Goal: Information Seeking & Learning: Find contact information

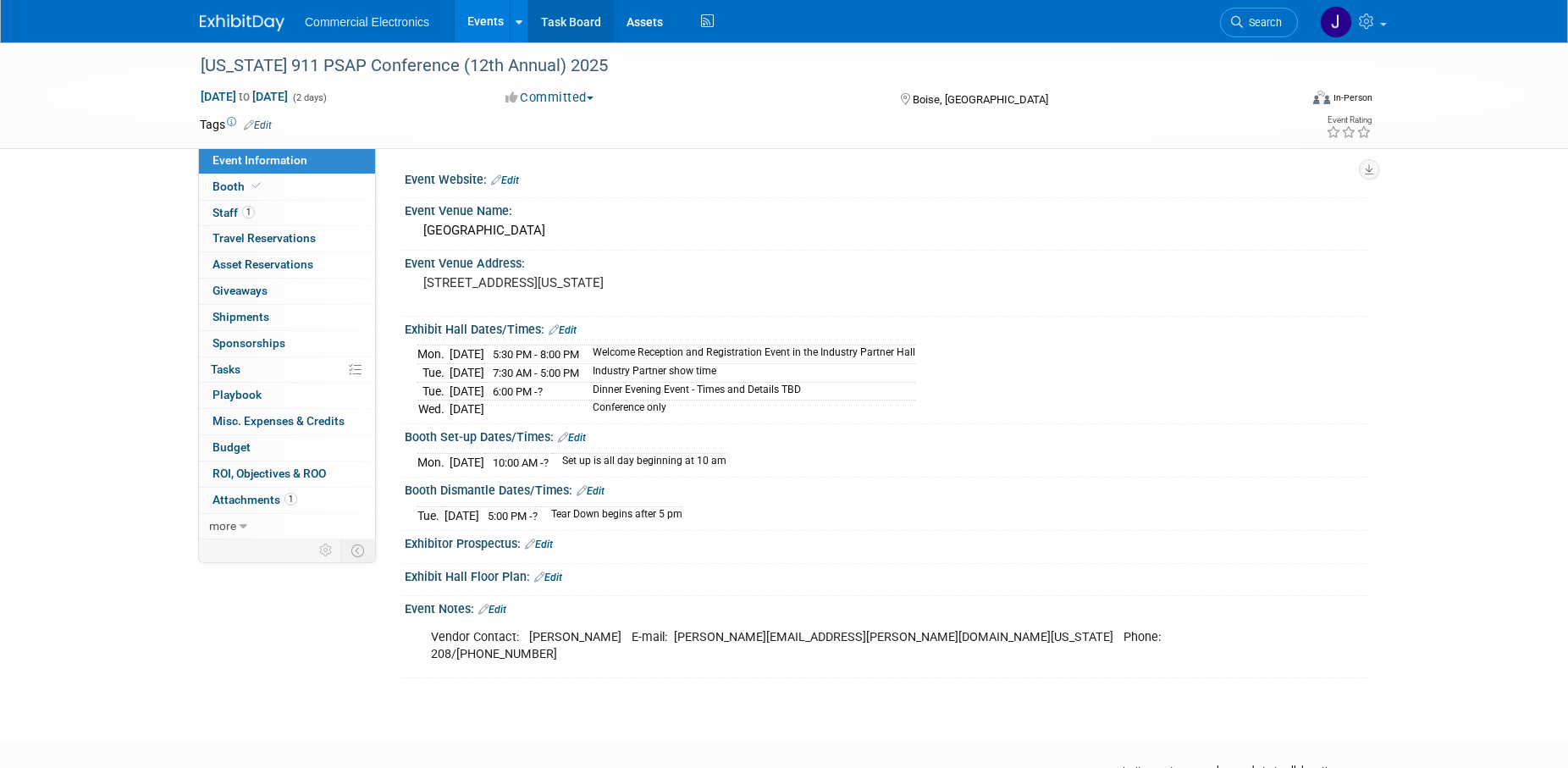
click at [577, 22] on link "Task Board" at bounding box center [572, 21] width 86 height 42
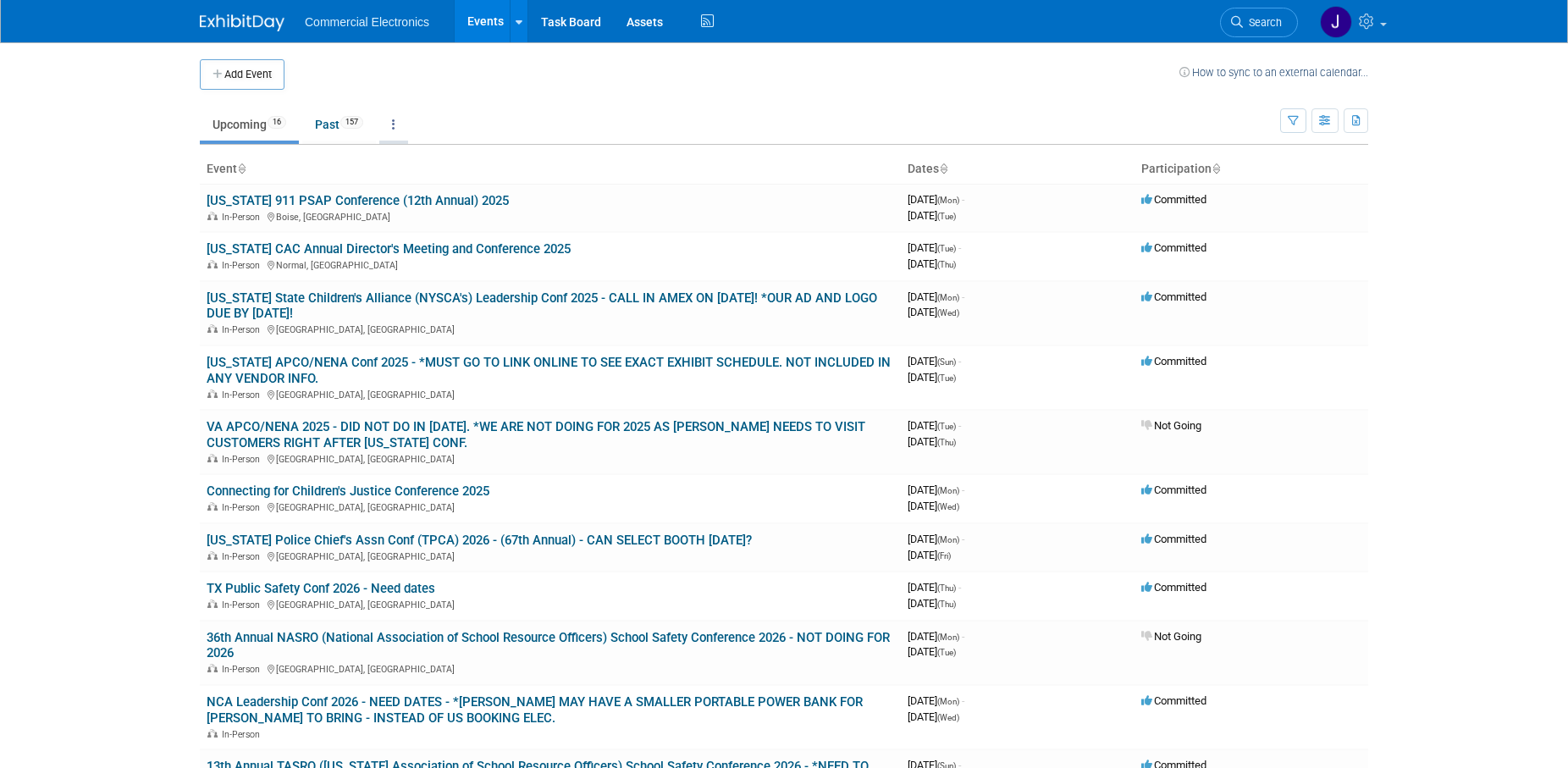
click at [395, 121] on icon at bounding box center [394, 124] width 4 height 11
click at [446, 194] on link "Grouped Annually Events grouped by year" at bounding box center [446, 200] width 134 height 37
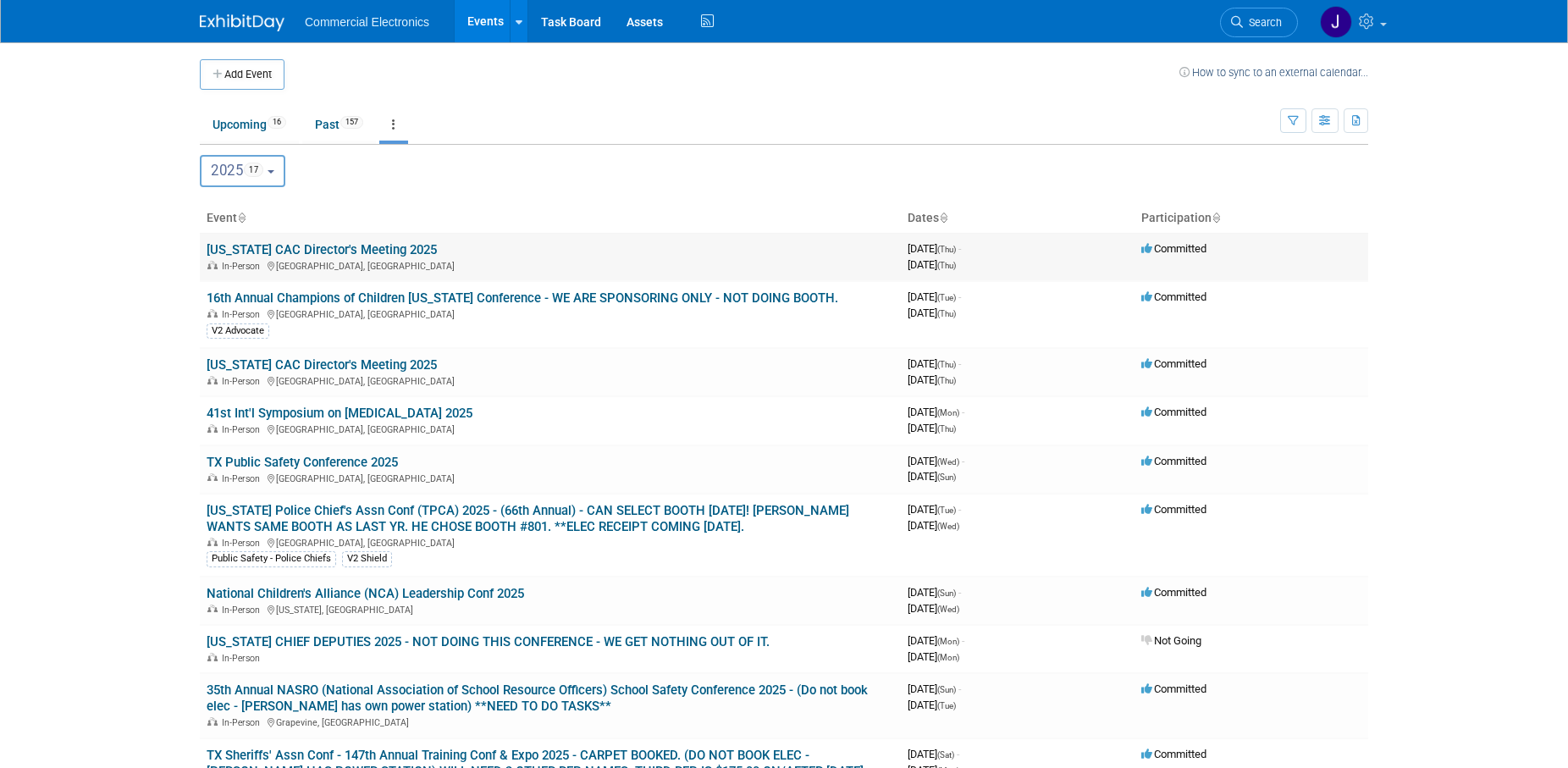
click at [410, 253] on link "[US_STATE] CAC Director's Meeting 2025" at bounding box center [322, 250] width 231 height 15
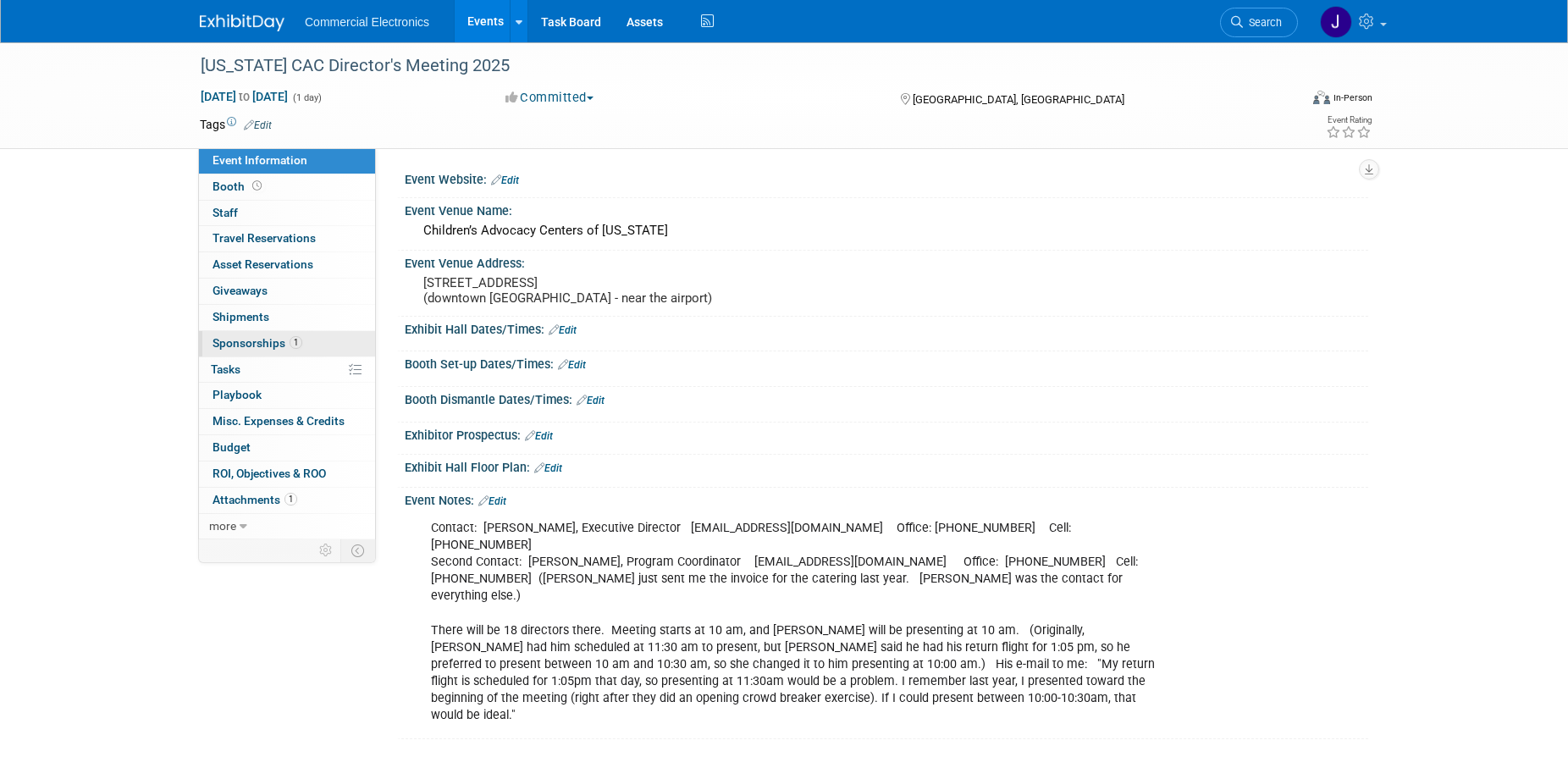
click at [256, 347] on span "Sponsorships 1" at bounding box center [257, 343] width 90 height 13
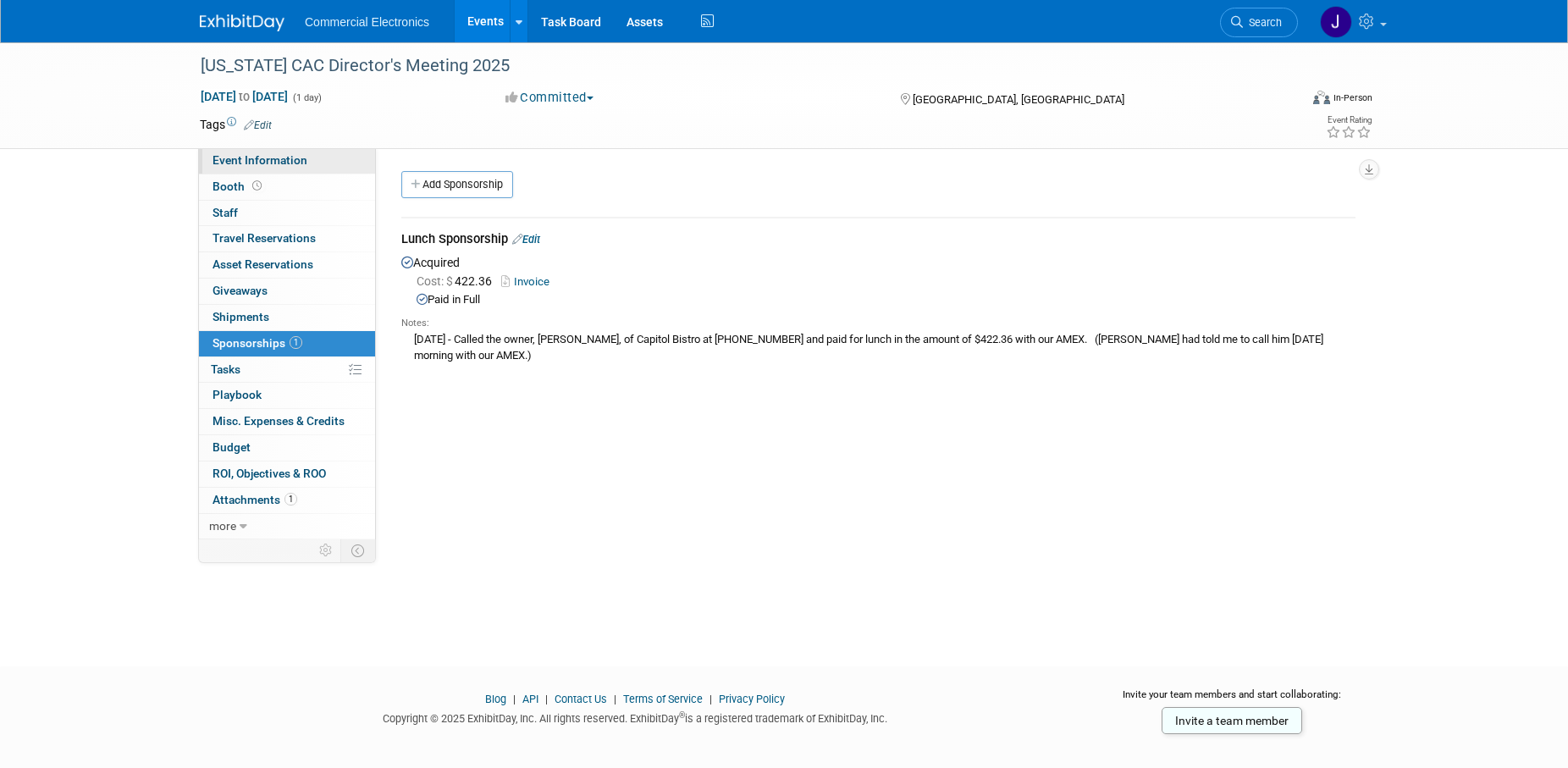
click at [274, 164] on span "Event Information" at bounding box center [260, 160] width 95 height 13
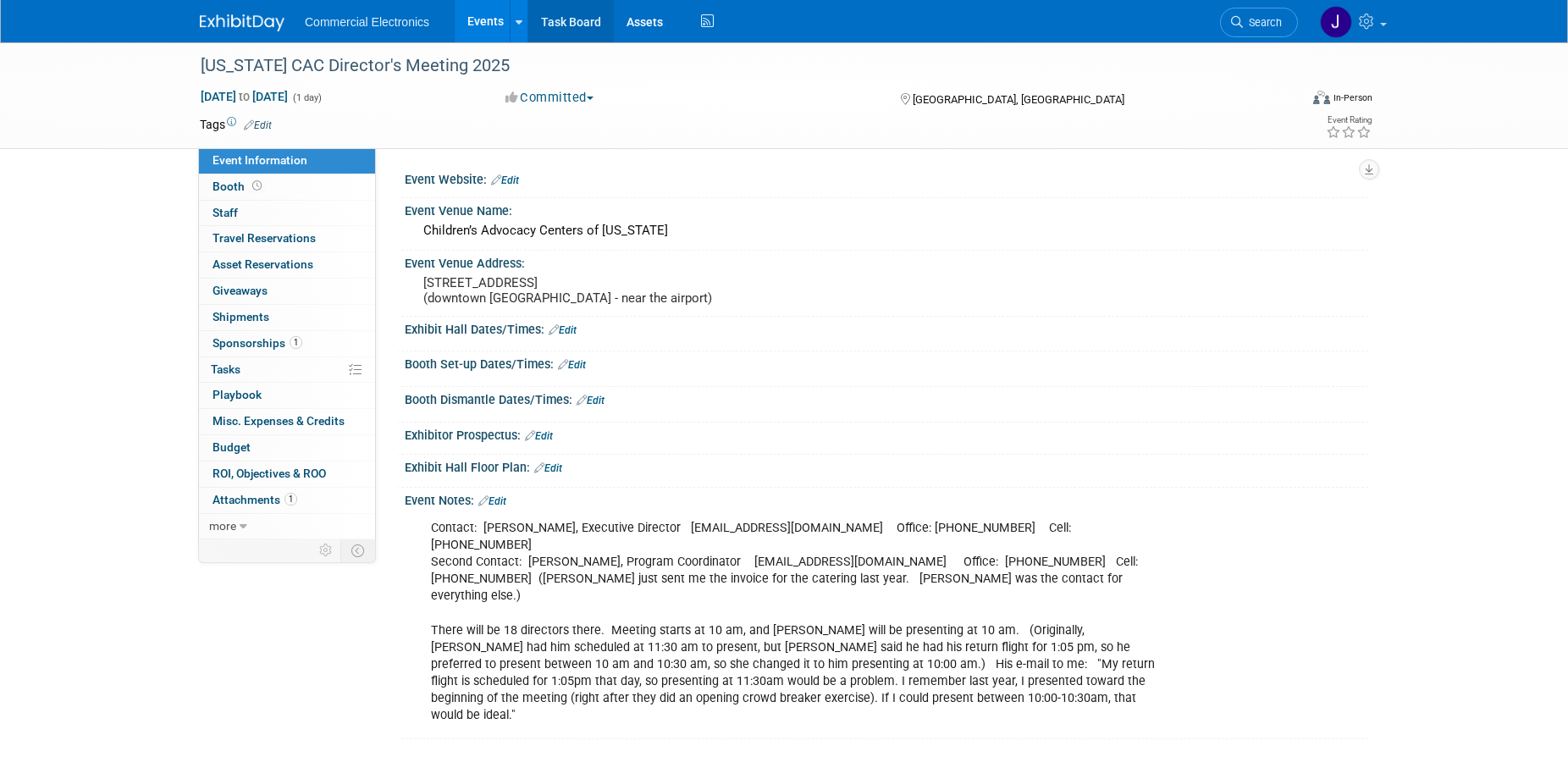
click at [583, 21] on link "Task Board" at bounding box center [572, 21] width 86 height 42
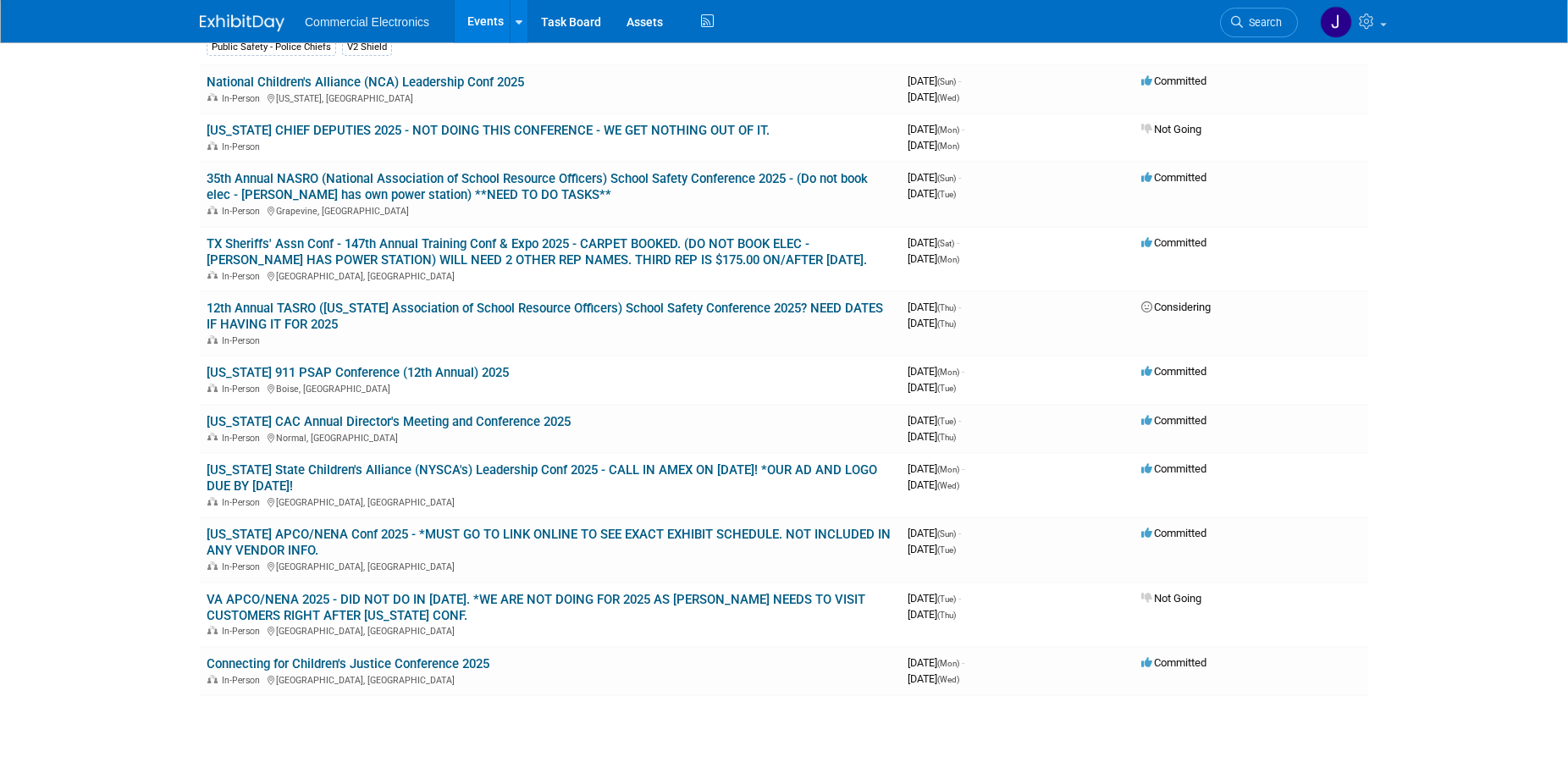
scroll to position [518, 0]
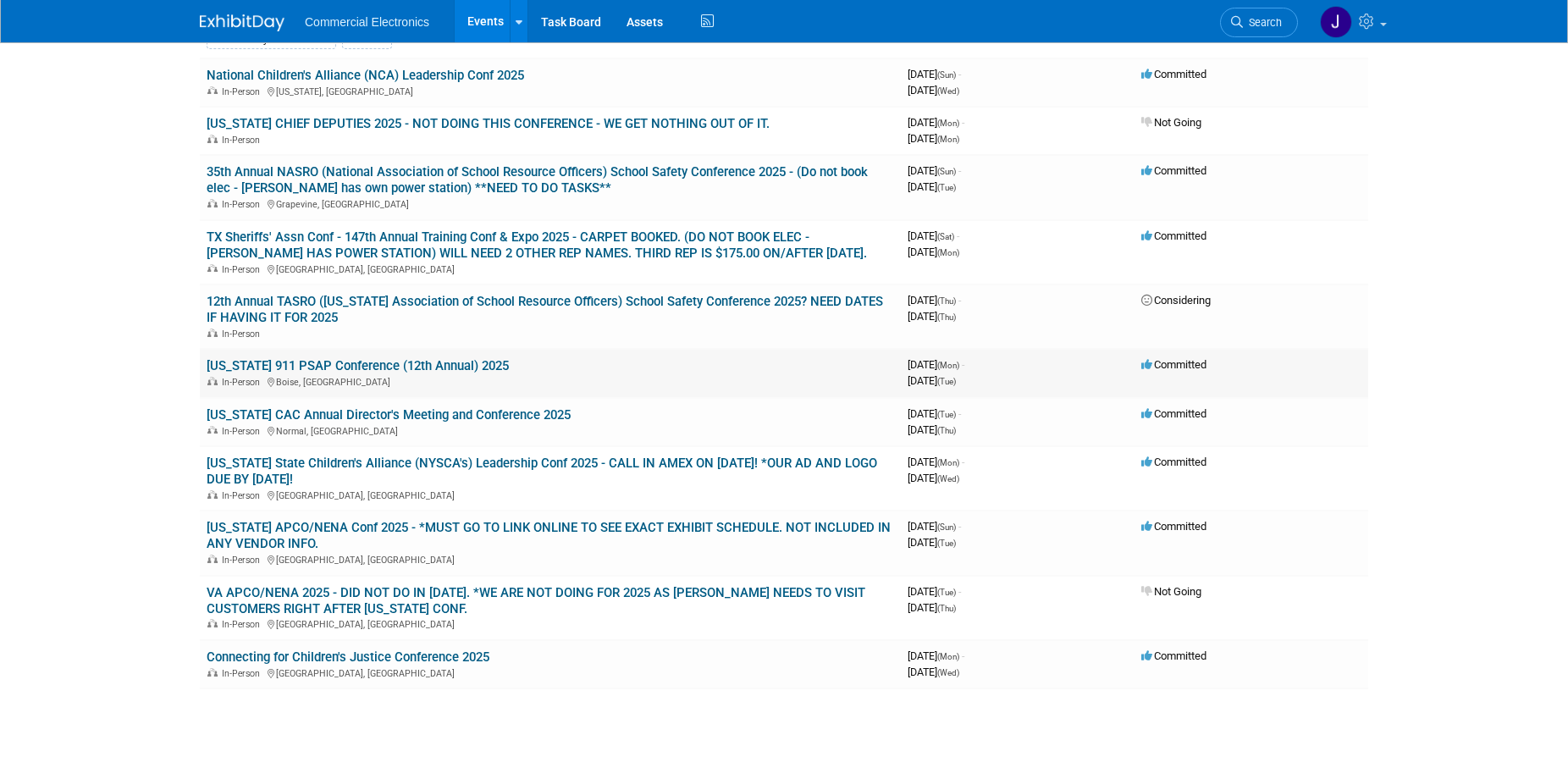
click at [453, 366] on link "[US_STATE] 911 PSAP Conference (12th Annual) 2025" at bounding box center [357, 366] width 302 height 15
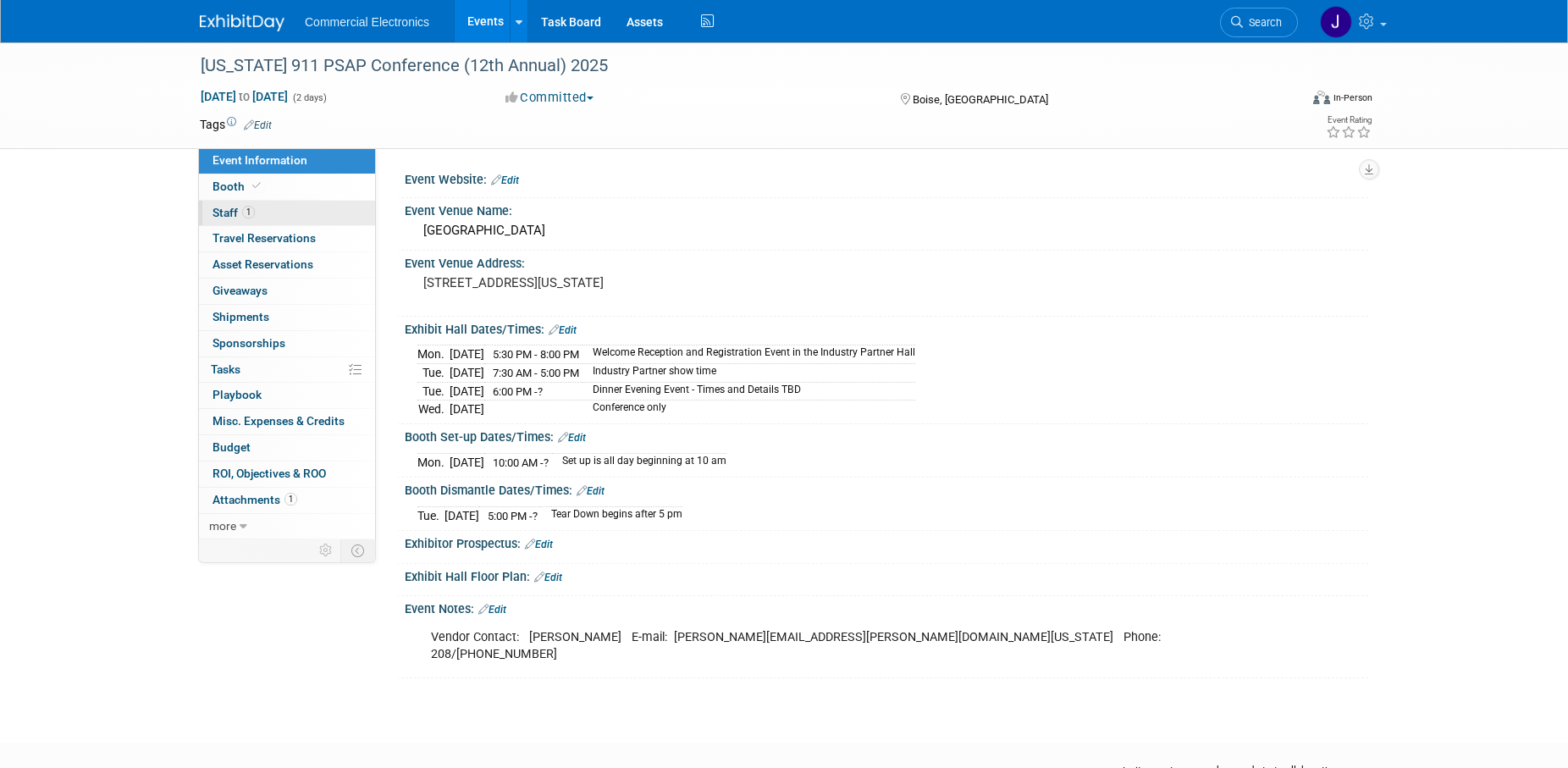
click at [228, 215] on span "Staff 1" at bounding box center [233, 212] width 42 height 13
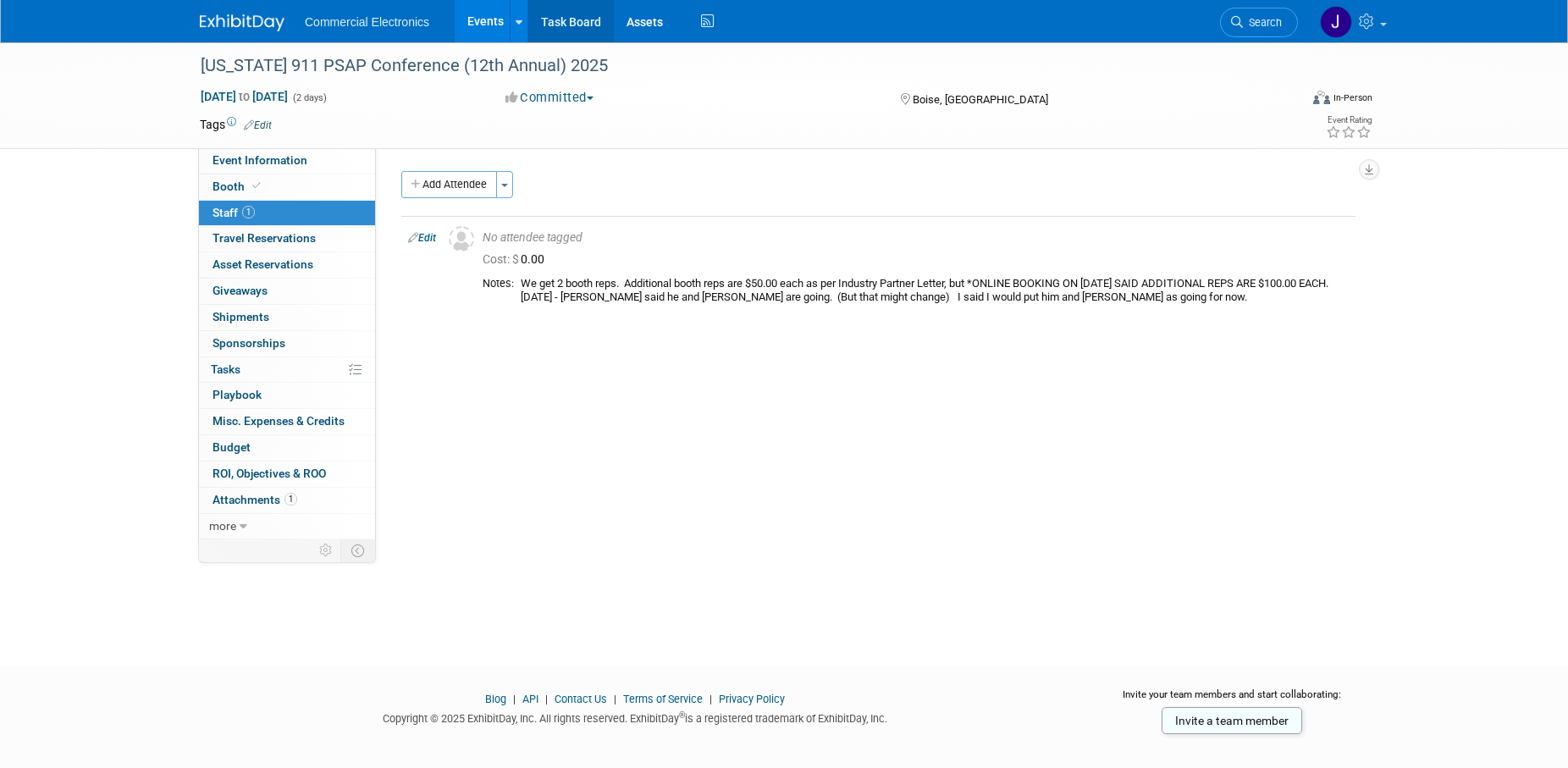
click at [580, 19] on link "Task Board" at bounding box center [572, 21] width 86 height 42
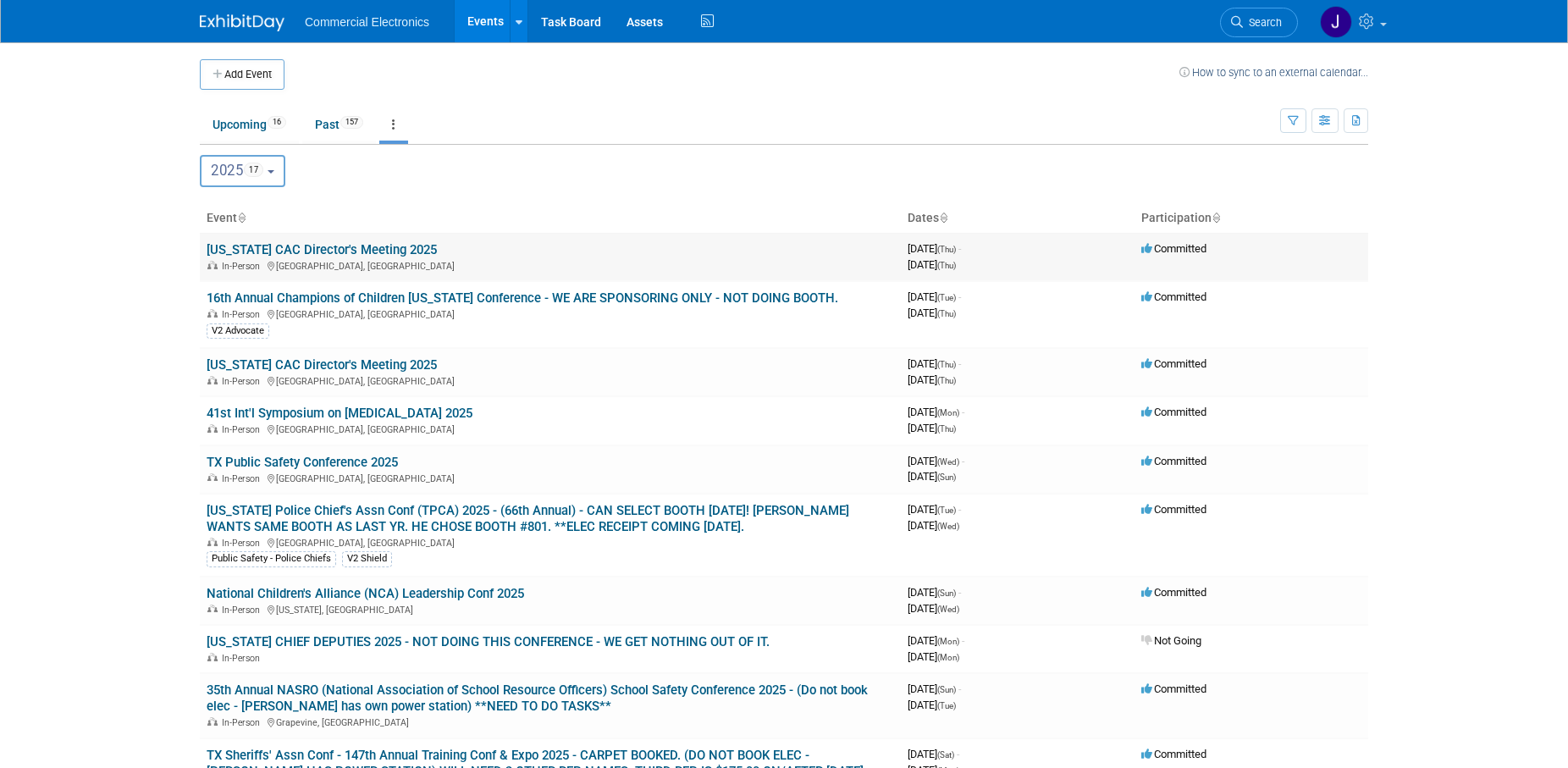
click at [367, 248] on link "[US_STATE] CAC Director's Meeting 2025" at bounding box center [322, 250] width 231 height 15
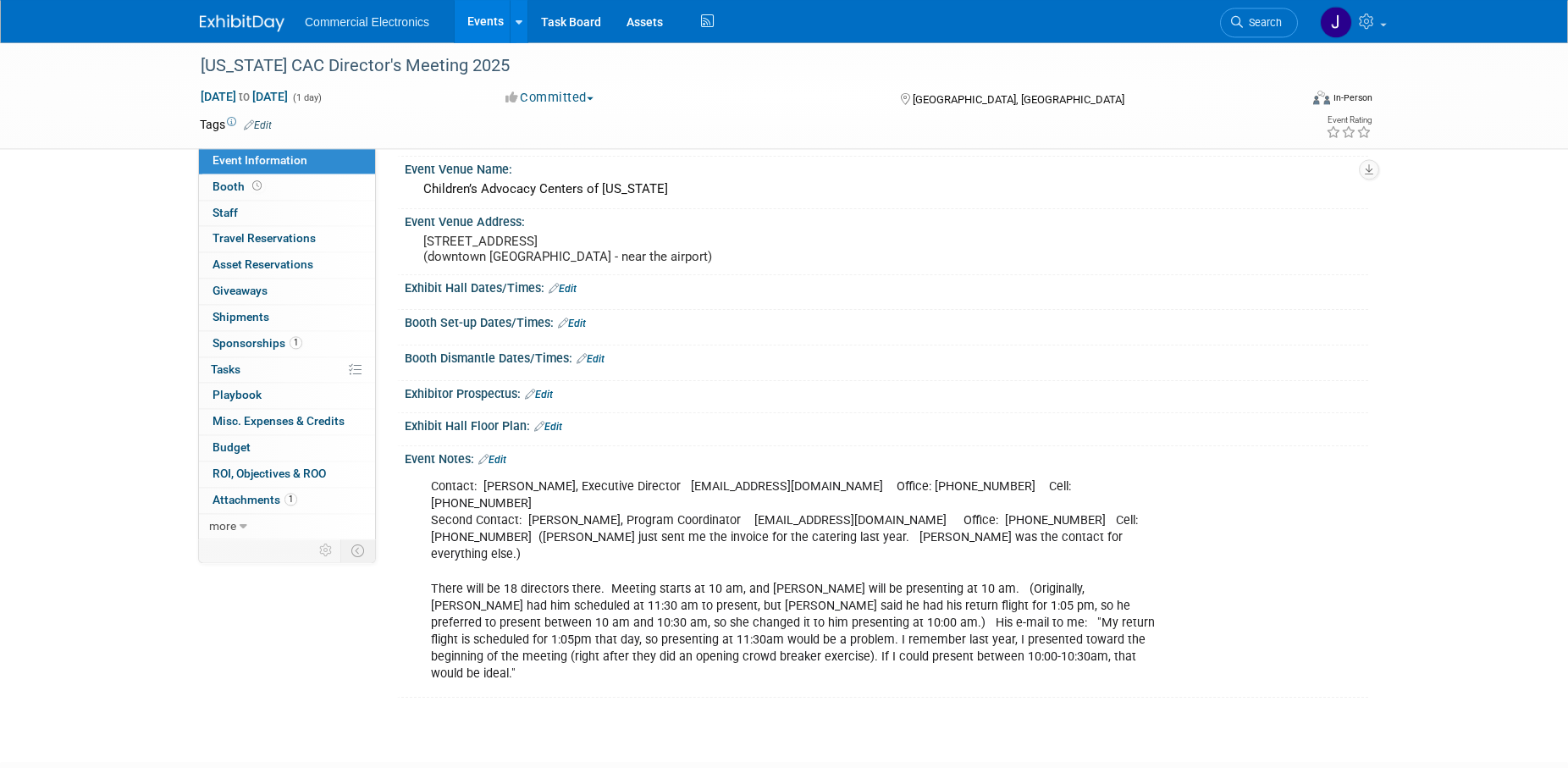
scroll to position [87, 0]
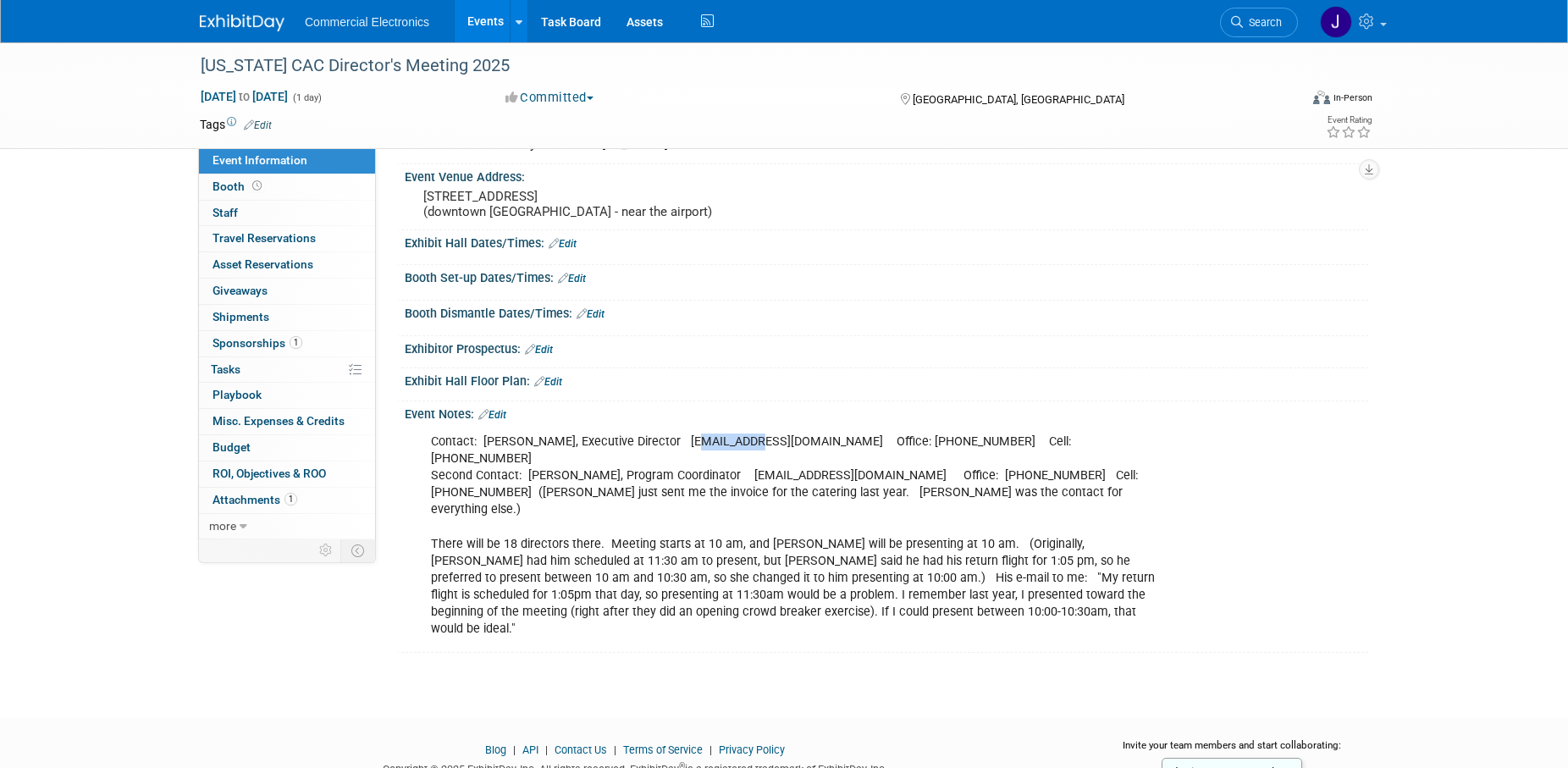
drag, startPoint x: 675, startPoint y: 454, endPoint x: 728, endPoint y: 455, distance: 53.0
click at [728, 455] on div "Contact: Elizabeth Pulley, Executive Director epulley@CACArkansas.org Office: 5…" at bounding box center [800, 536] width 763 height 221
click at [797, 391] on div "Exhibit Hall Floor Plan: Edit" at bounding box center [886, 379] width 963 height 22
drag, startPoint x: 681, startPoint y: 458, endPoint x: 818, endPoint y: 455, distance: 137.0
click at [818, 455] on div "Contact: Elizabeth Pulley, Executive Director epulley@CACArkansas.org Office: 5…" at bounding box center [800, 536] width 763 height 221
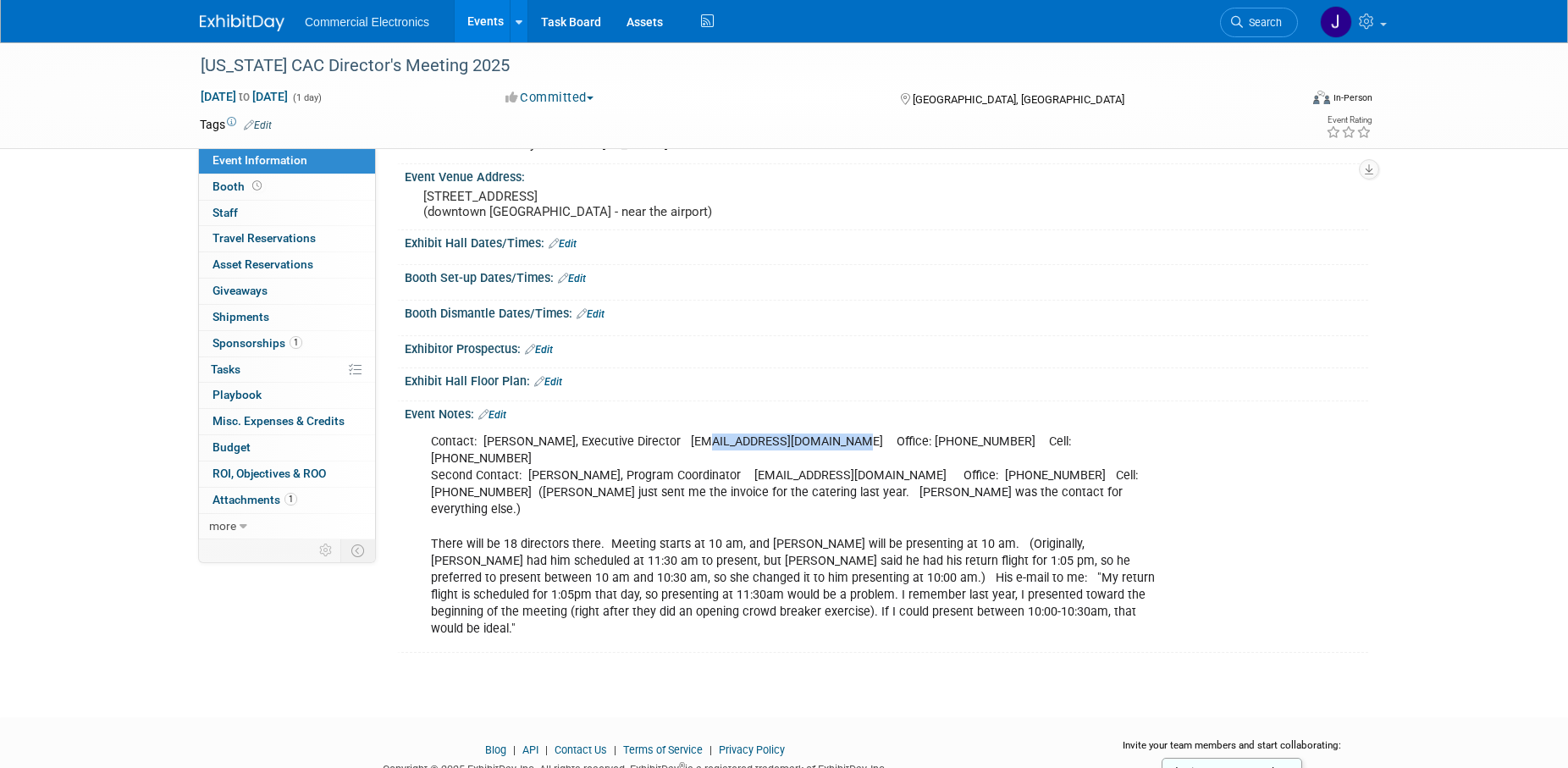
copy div "epulley@CACArkansas.org"
click at [845, 354] on div "Exhibitor Prospectus: Edit" at bounding box center [886, 347] width 963 height 22
drag, startPoint x: 567, startPoint y: 22, endPoint x: 573, endPoint y: 79, distance: 57.3
click at [567, 21] on link "Task Board" at bounding box center [572, 21] width 86 height 42
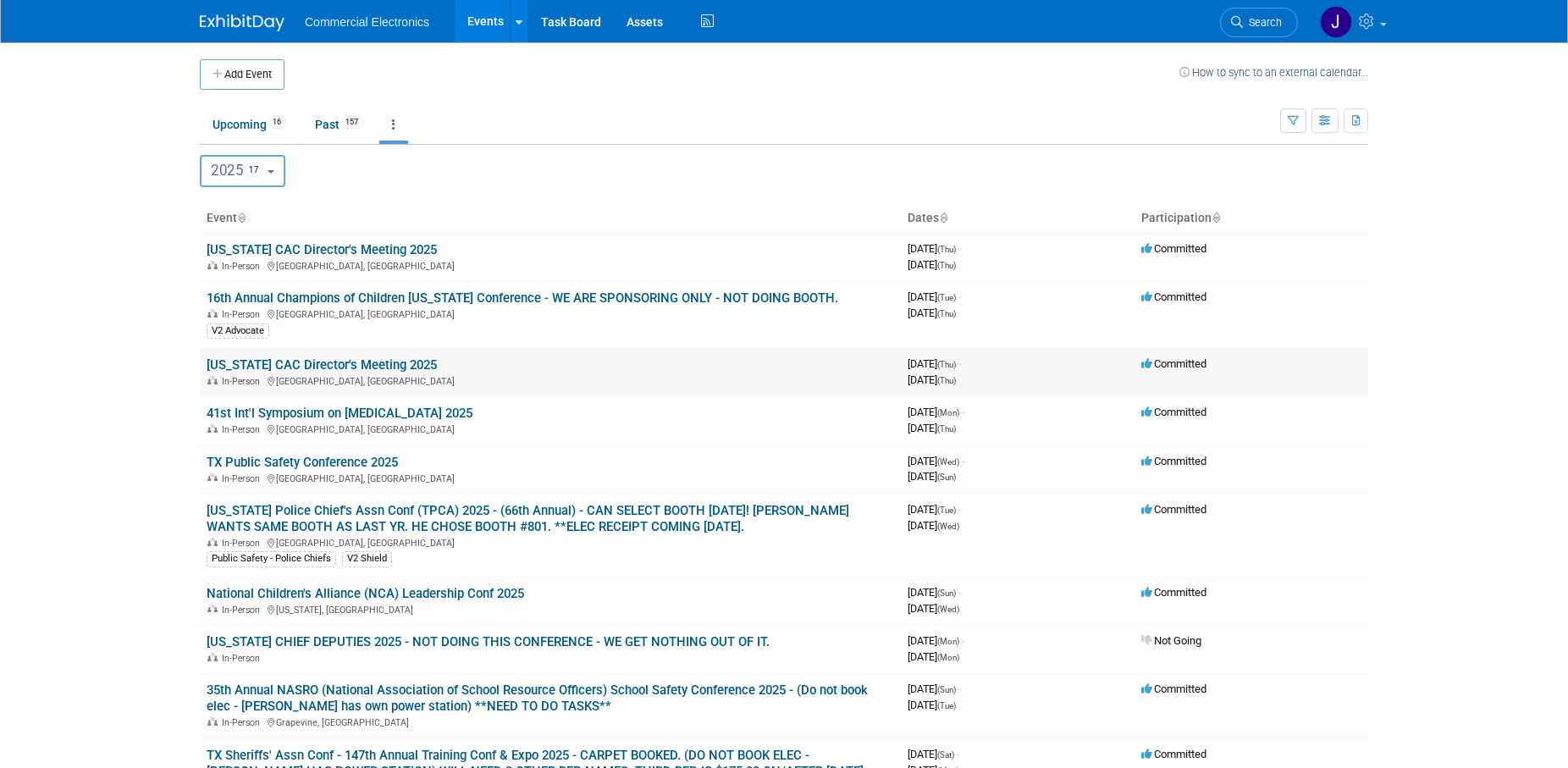
click at [397, 362] on link "[US_STATE] CAC Director's Meeting 2025" at bounding box center [322, 365] width 231 height 15
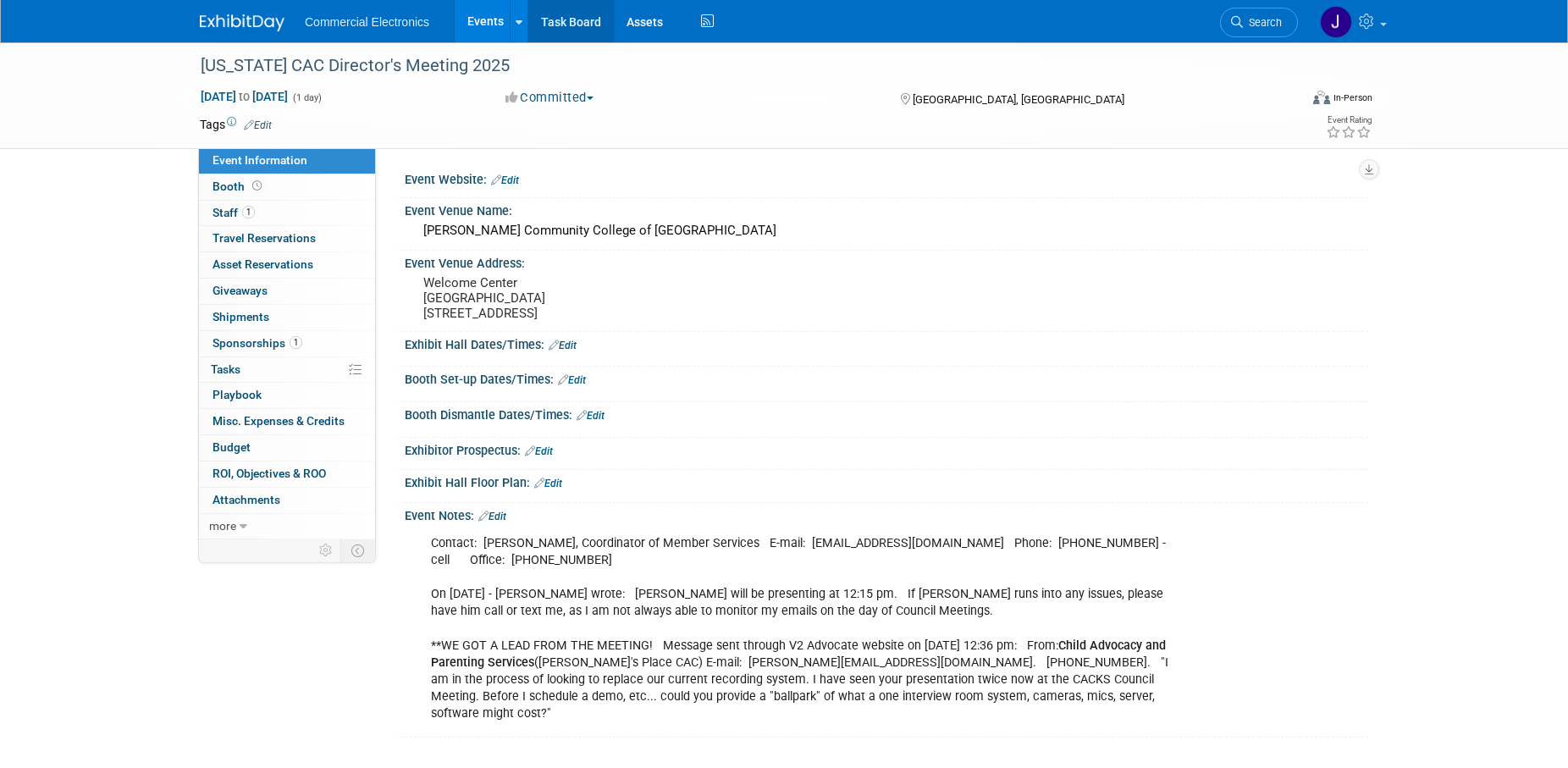
click at [583, 26] on link "Task Board" at bounding box center [572, 21] width 86 height 42
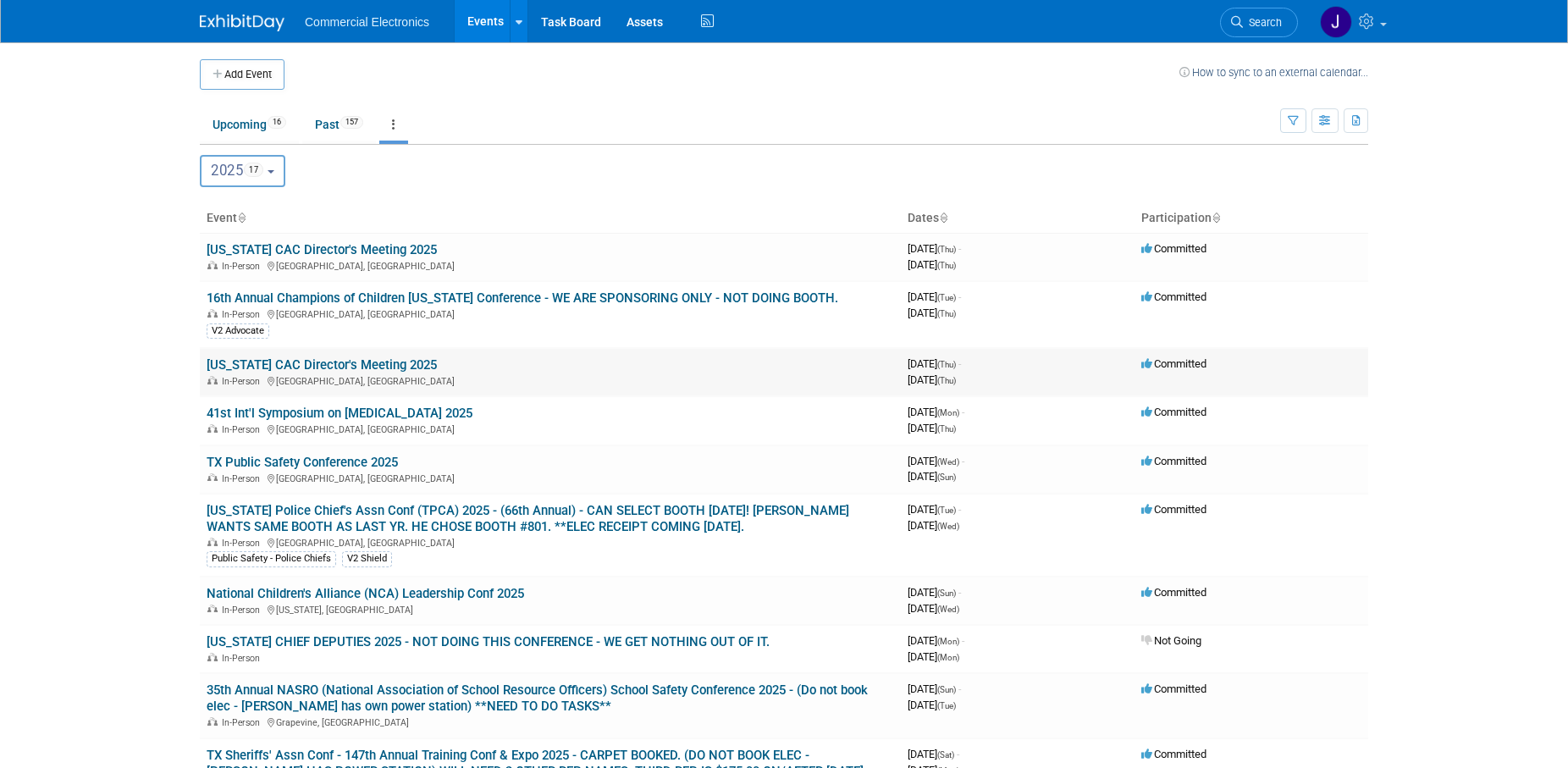
click at [385, 368] on link "[US_STATE] CAC Director's Meeting 2025" at bounding box center [322, 365] width 231 height 15
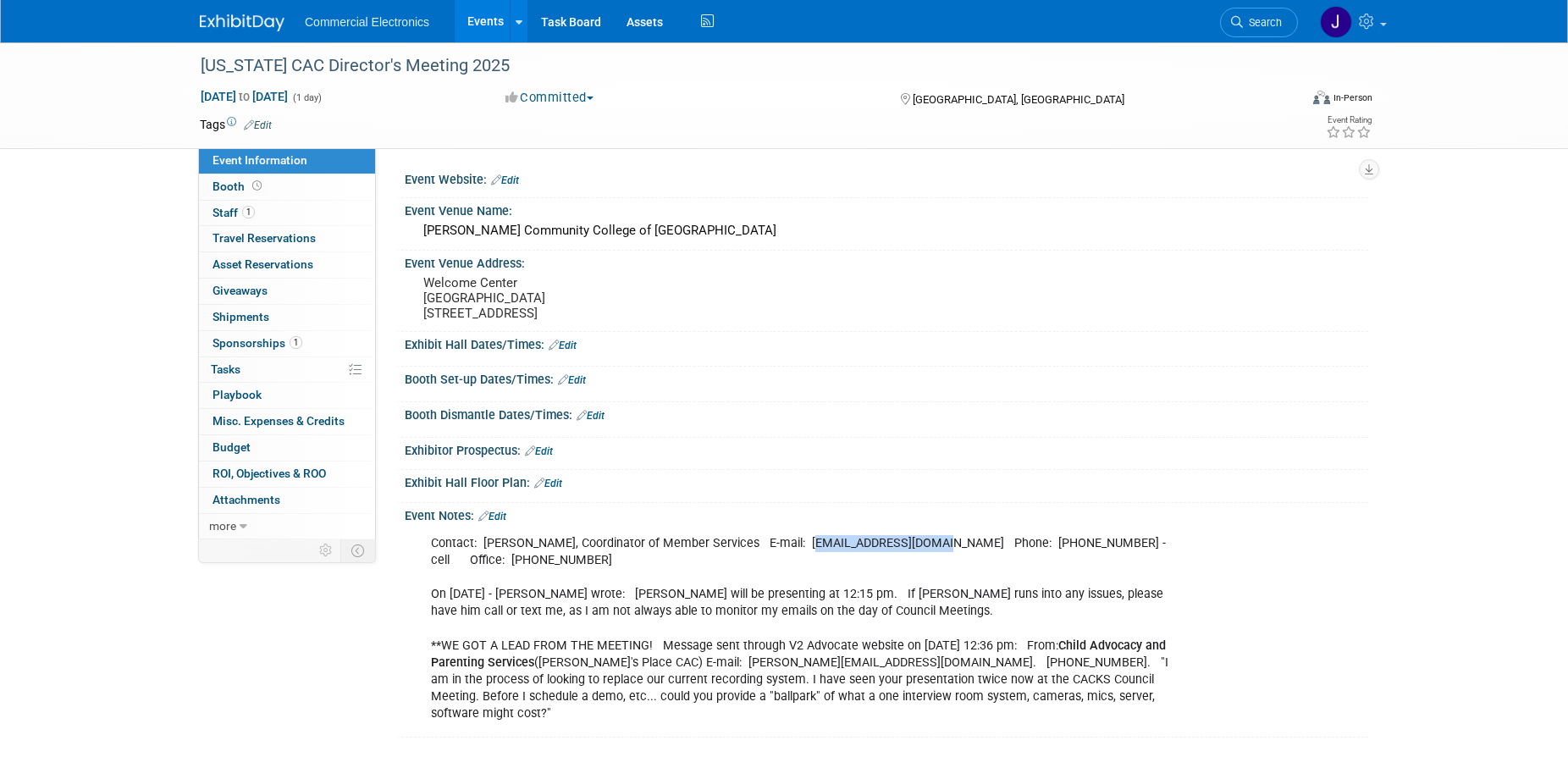
drag, startPoint x: 794, startPoint y: 549, endPoint x: 923, endPoint y: 542, distance: 129.2
click at [923, 542] on div "Contact: Klarissa Ponce, Coordinator of Member Services E-mail: membership@ksca…" at bounding box center [800, 629] width 763 height 204
copy div "membership@kscac.org"
click at [816, 317] on div "Event Venue Address: Welcome Center 2000 Building 901 S Haverhill Rd, El Dorado…" at bounding box center [882, 291] width 971 height 80
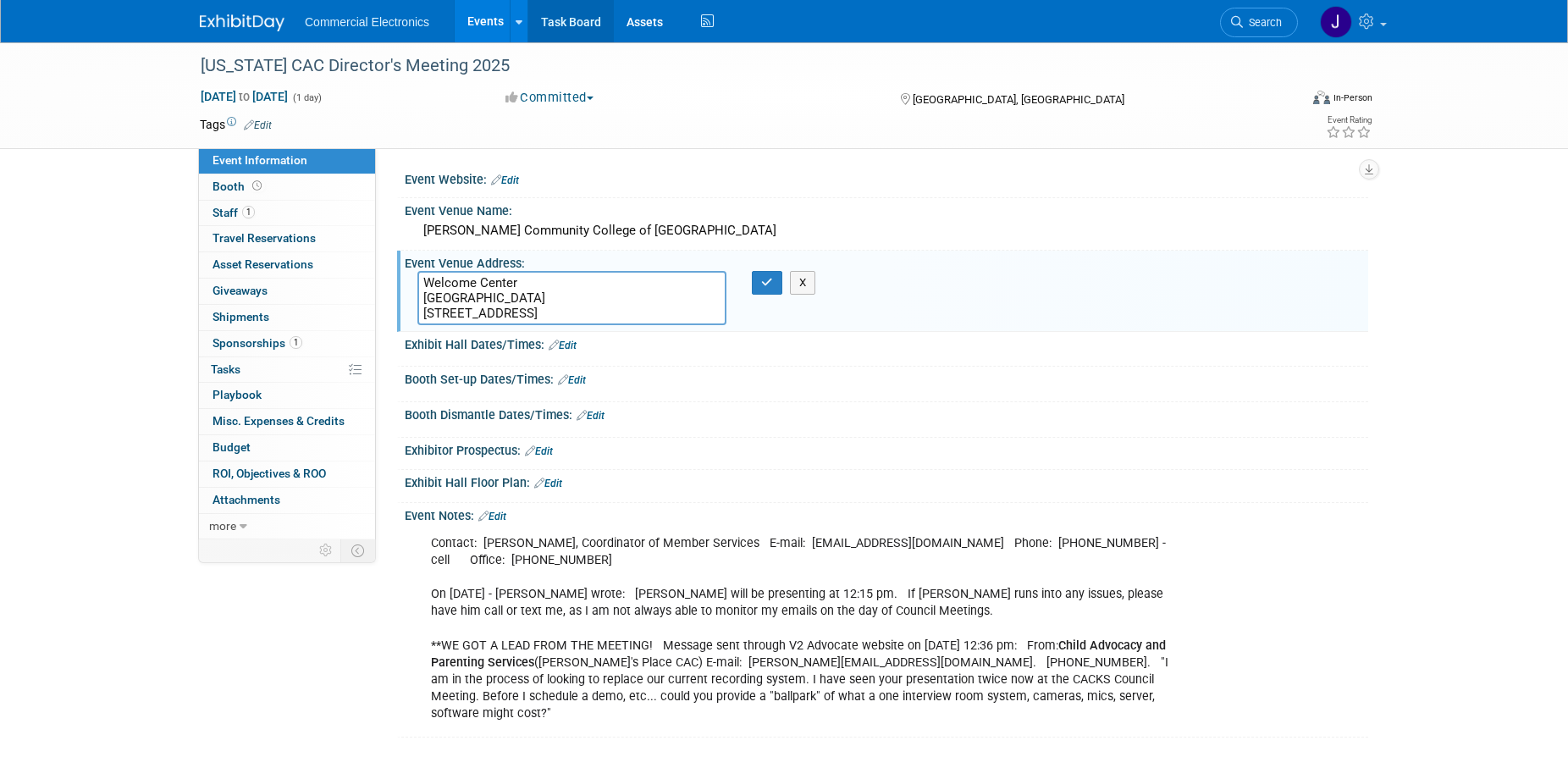
click at [569, 18] on link "Task Board" at bounding box center [572, 21] width 86 height 42
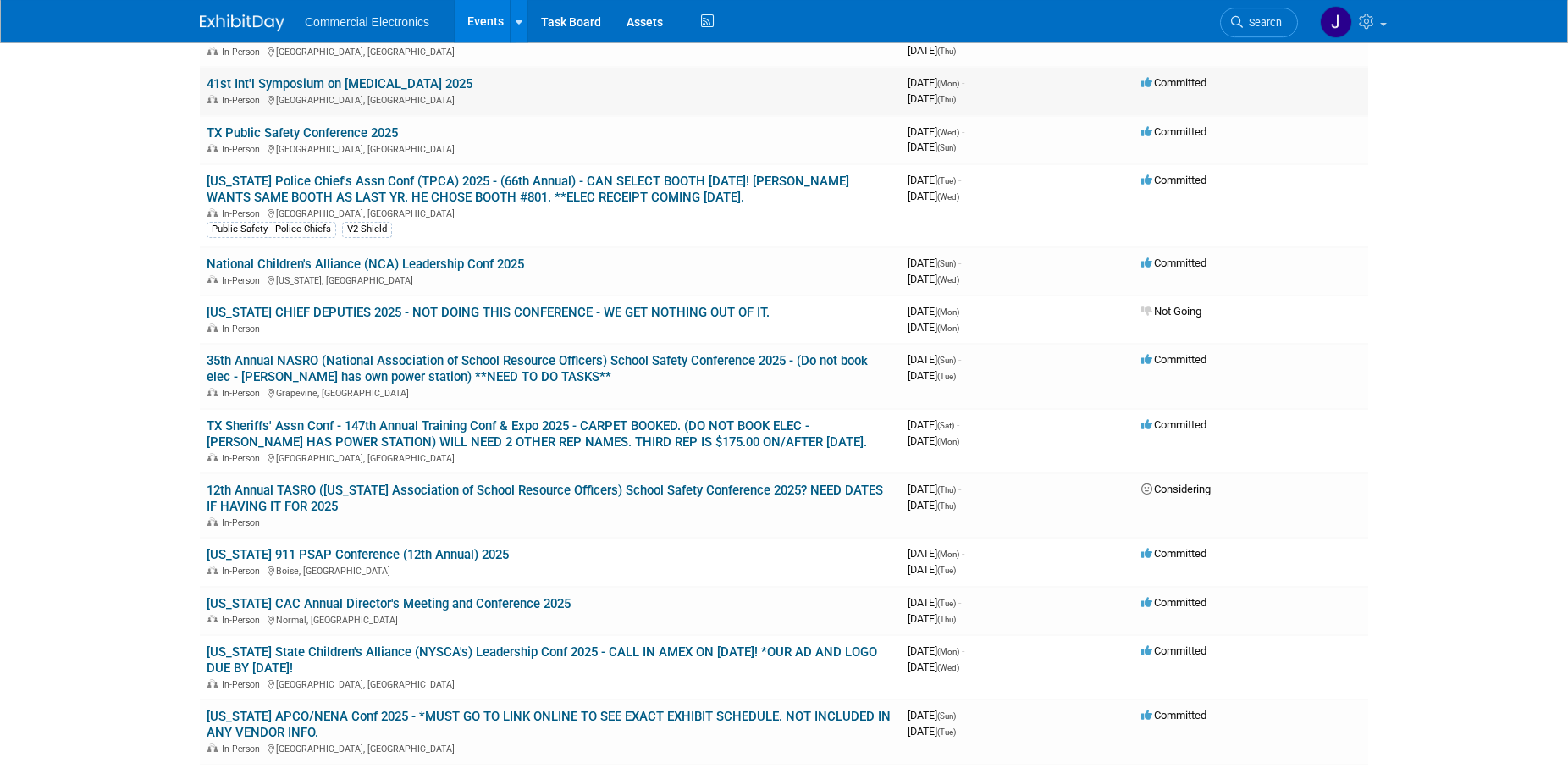
scroll to position [346, 0]
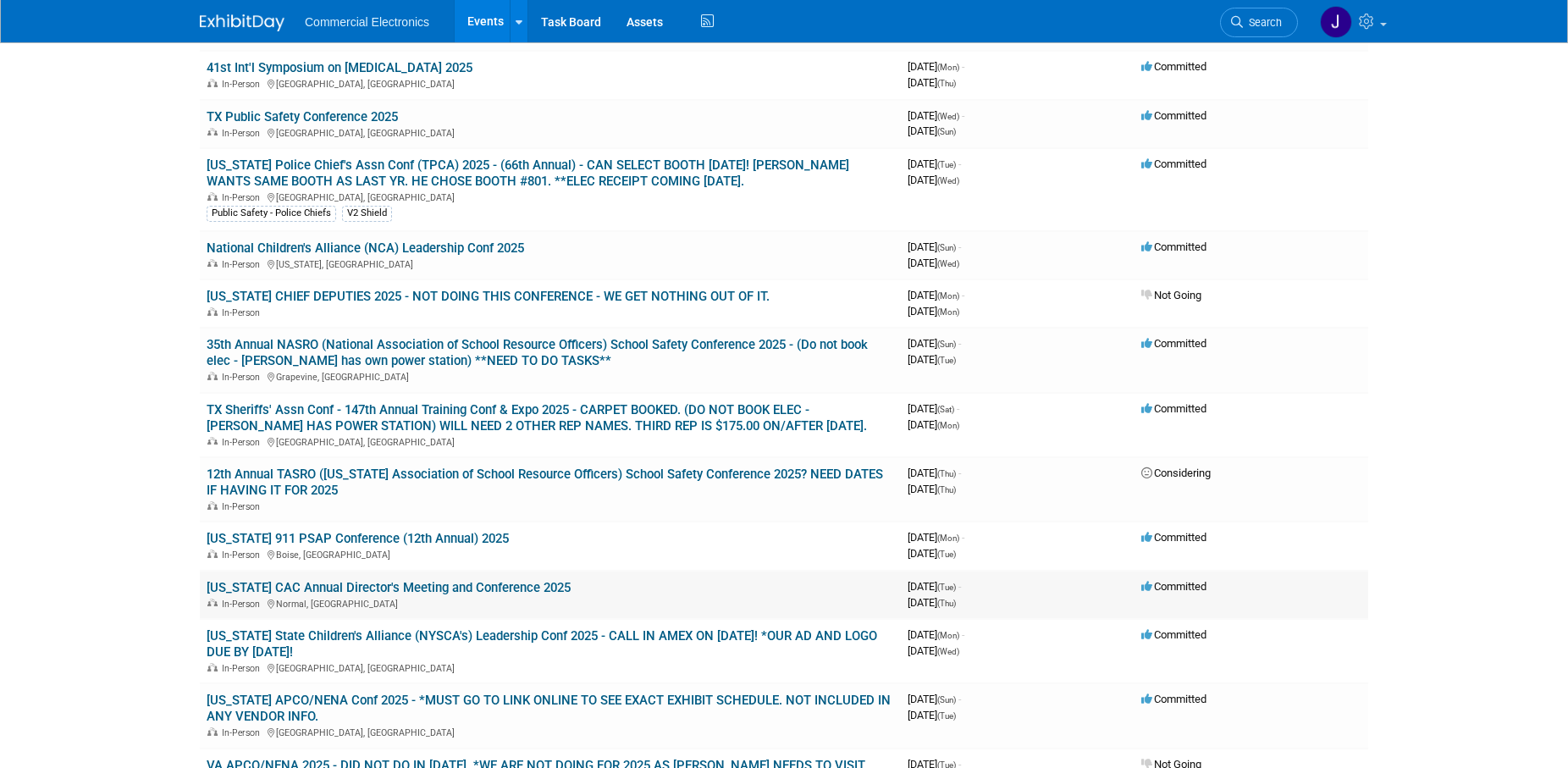
click at [466, 591] on link "[US_STATE] CAC Annual Director's Meeting and Conference 2025" at bounding box center [389, 588] width 364 height 15
